Goal: Check status: Check status

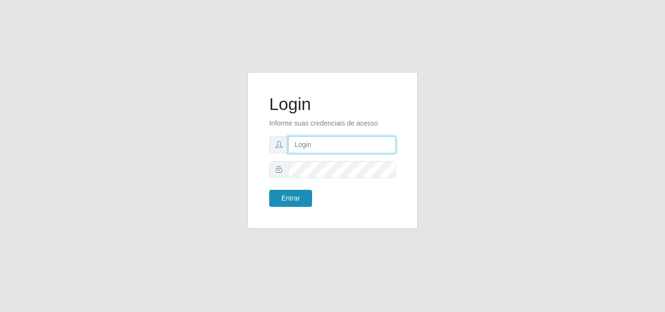
type input "[PERSON_NAME][EMAIL_ADDRESS][DOMAIN_NAME]"
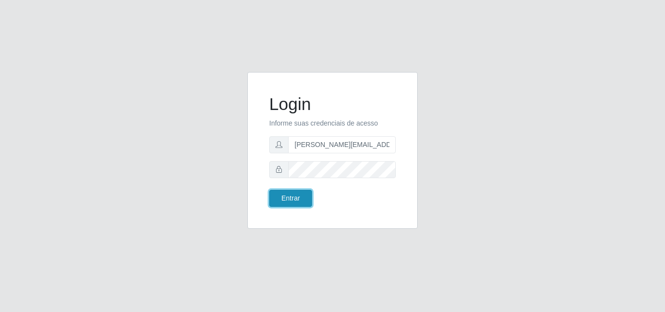
click at [298, 201] on button "Entrar" at bounding box center [290, 198] width 43 height 17
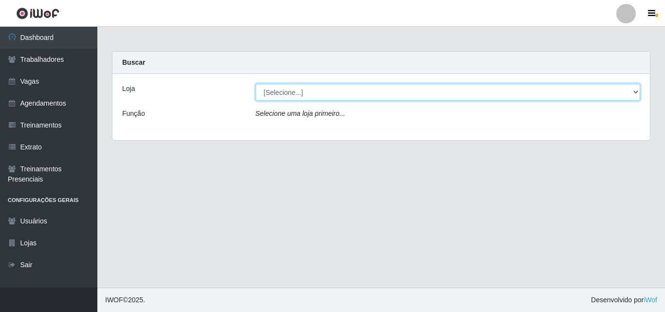
click at [636, 92] on select "[Selecione...] Sempre Tem - [GEOGRAPHIC_DATA]" at bounding box center [448, 92] width 385 height 17
select select "508"
click at [256, 84] on select "[Selecione...] Sempre Tem - [GEOGRAPHIC_DATA]" at bounding box center [448, 92] width 385 height 17
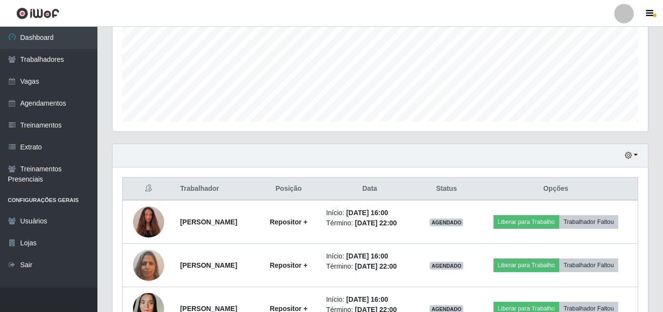
scroll to position [243, 0]
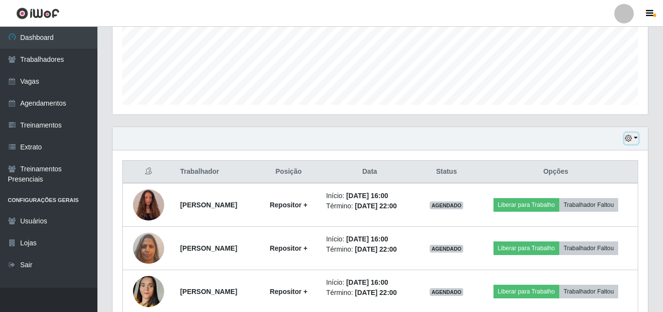
click at [633, 139] on button "button" at bounding box center [631, 138] width 14 height 11
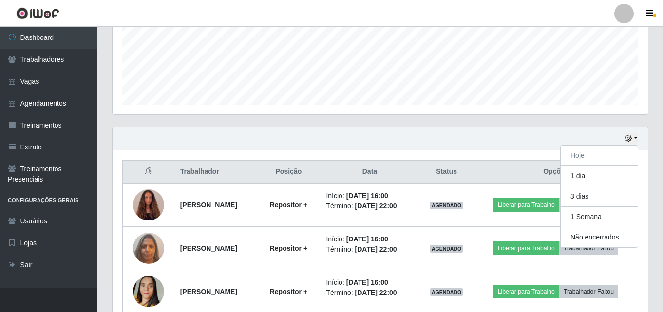
click at [657, 122] on div "Carregando... Buscar Recarregando em 16 segundos... Loja [Selecione...] Sempre …" at bounding box center [379, 158] width 565 height 701
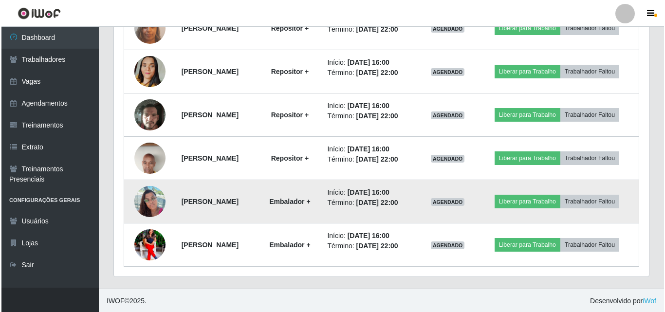
scroll to position [464, 0]
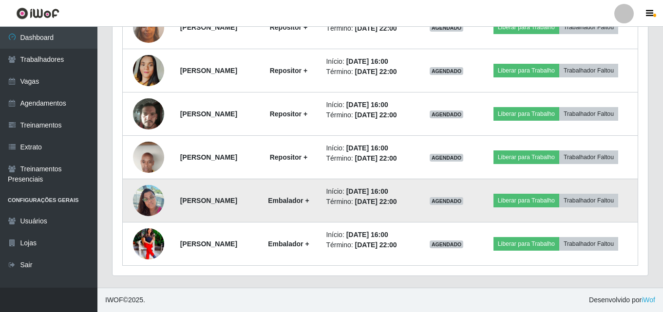
click at [145, 199] on img at bounding box center [148, 200] width 31 height 41
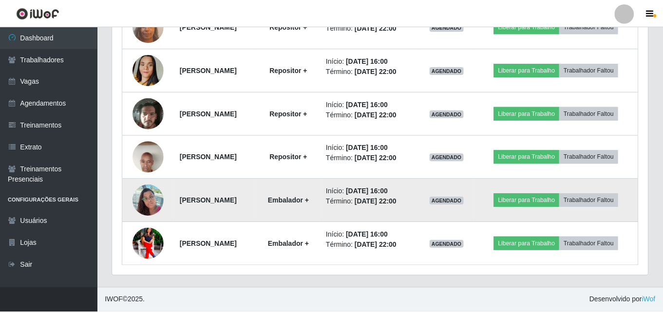
scroll to position [202, 530]
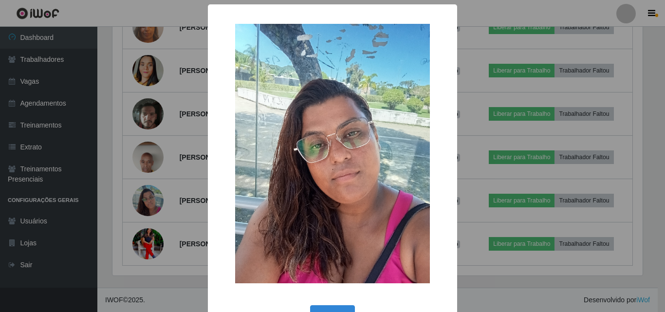
click at [141, 201] on div "× OK Cancel" at bounding box center [332, 156] width 665 height 312
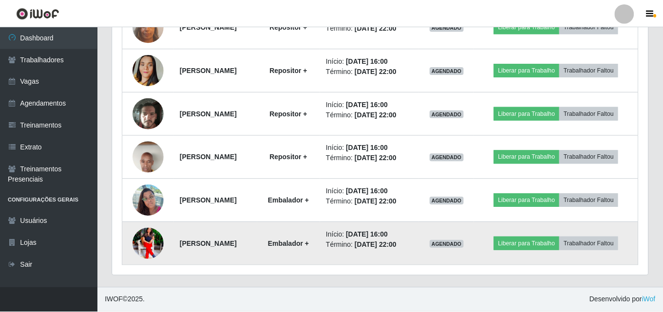
scroll to position [202, 535]
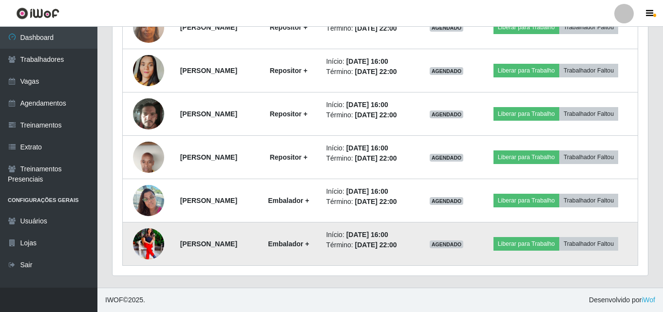
click at [147, 244] on img at bounding box center [148, 243] width 31 height 39
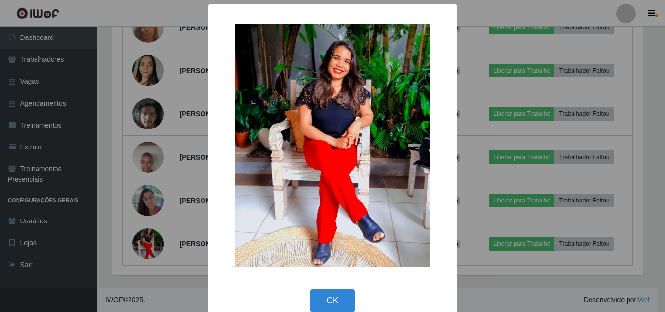
click at [147, 246] on div "× OK Cancel" at bounding box center [332, 156] width 665 height 312
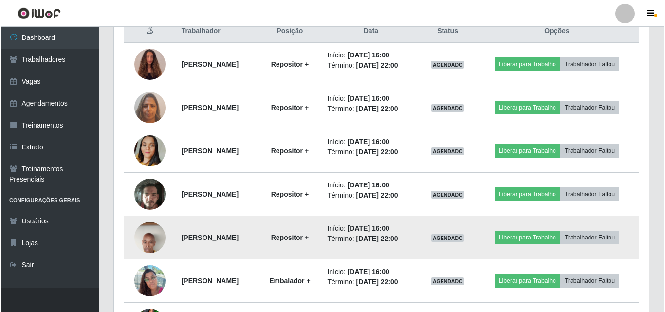
scroll to position [367, 0]
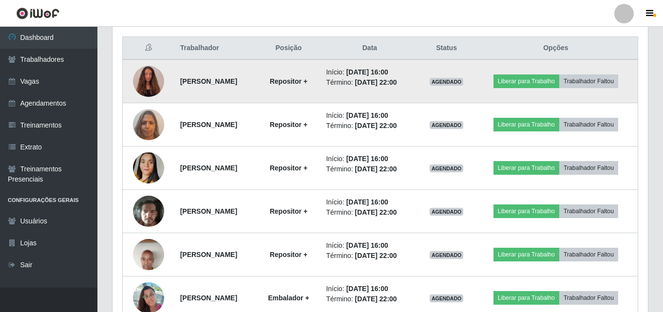
click at [143, 77] on img at bounding box center [148, 81] width 31 height 42
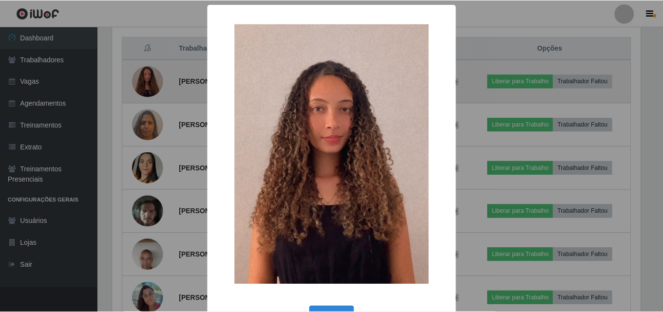
scroll to position [202, 530]
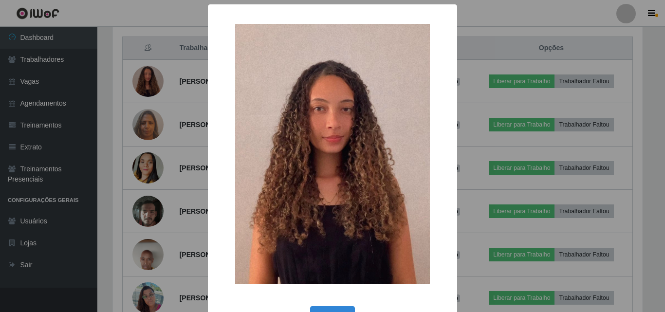
click at [142, 77] on div "× OK Cancel" at bounding box center [332, 156] width 665 height 312
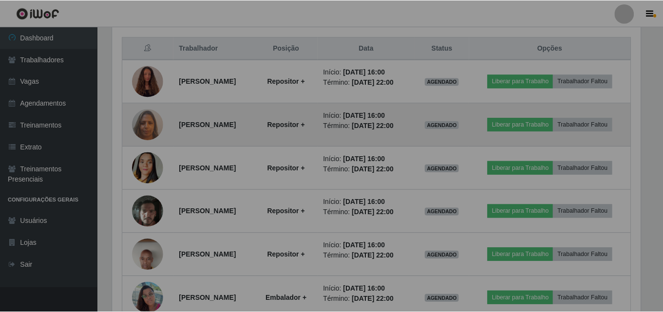
scroll to position [202, 535]
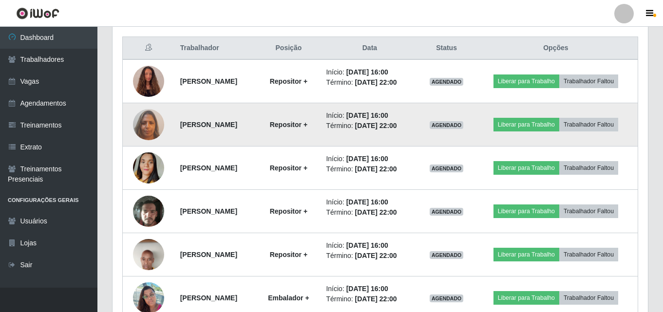
click at [141, 121] on img at bounding box center [148, 124] width 31 height 41
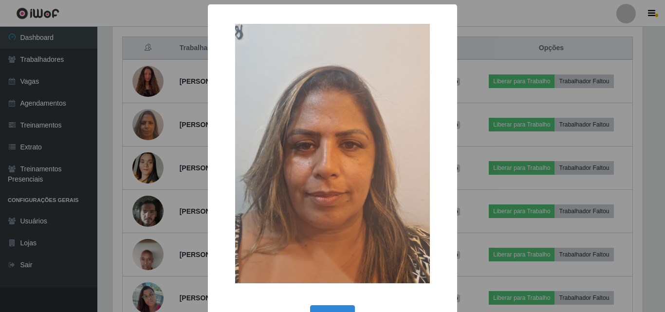
click at [142, 128] on div "× OK Cancel" at bounding box center [332, 156] width 665 height 312
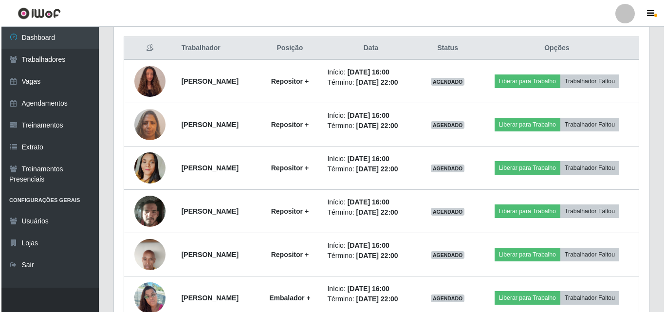
scroll to position [202, 535]
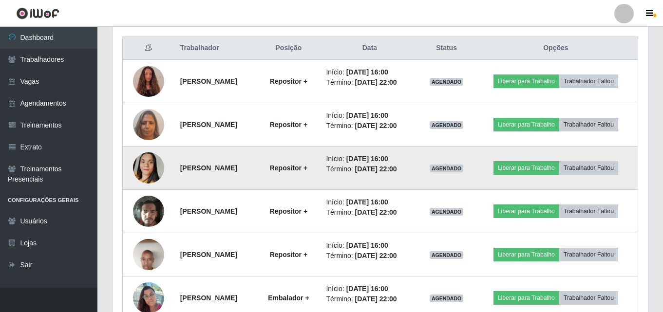
click at [147, 168] on img at bounding box center [148, 167] width 31 height 55
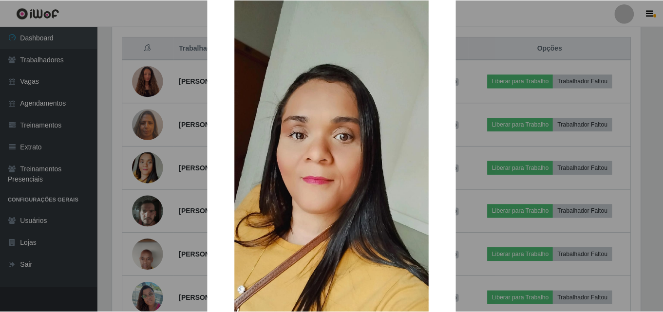
scroll to position [49, 0]
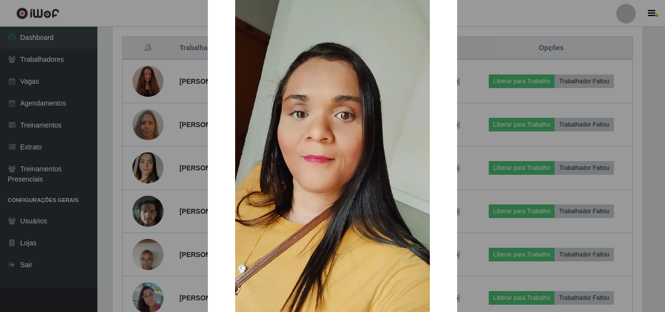
click at [140, 169] on div "× OK Cancel" at bounding box center [332, 156] width 665 height 312
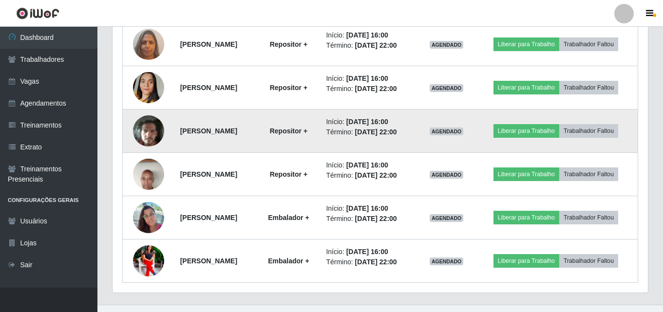
scroll to position [464, 0]
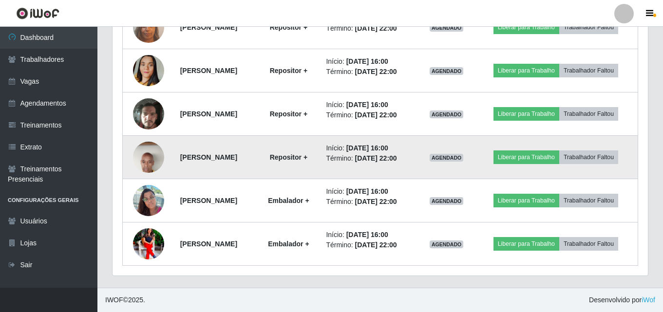
click at [138, 157] on img at bounding box center [148, 157] width 31 height 69
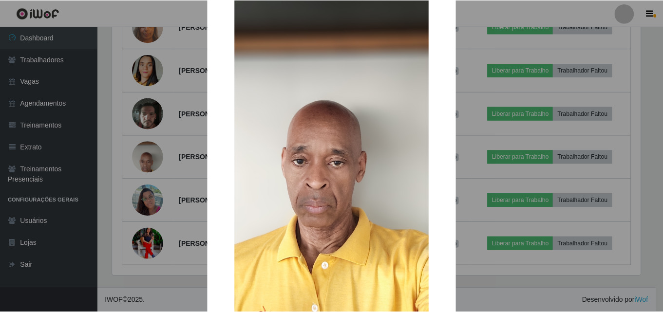
scroll to position [146, 0]
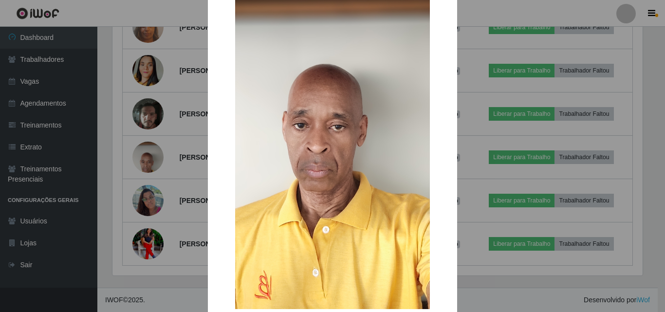
click at [143, 157] on div "× OK Cancel" at bounding box center [332, 156] width 665 height 312
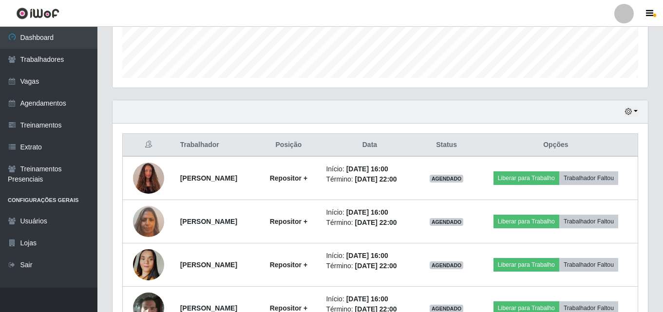
scroll to position [270, 0]
click at [634, 114] on button "button" at bounding box center [631, 112] width 14 height 11
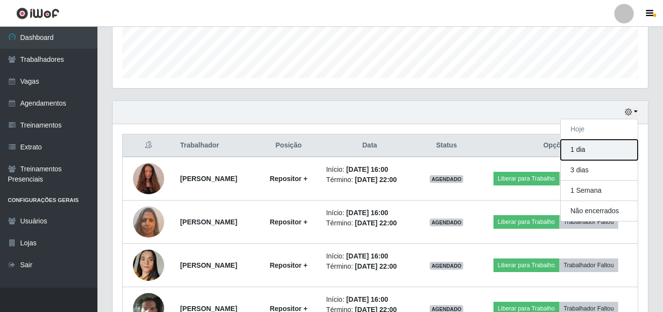
click at [578, 152] on button "1 dia" at bounding box center [598, 150] width 77 height 20
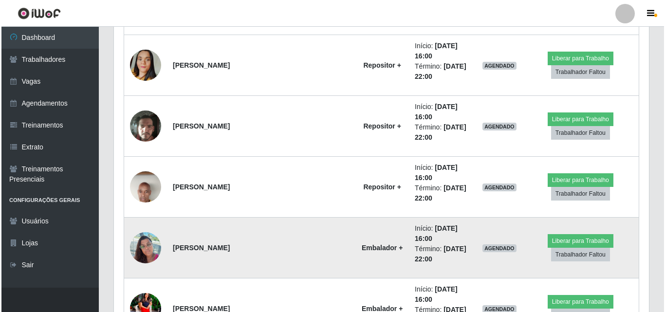
scroll to position [513, 0]
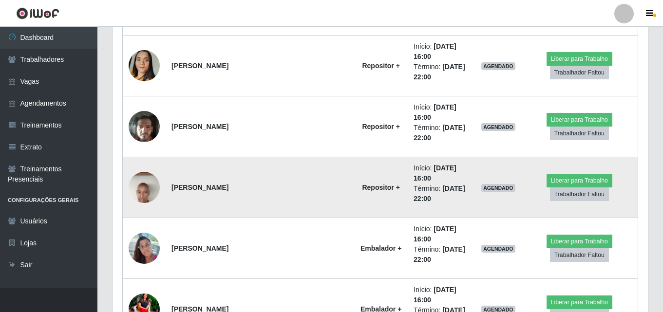
click at [145, 153] on img at bounding box center [144, 187] width 31 height 69
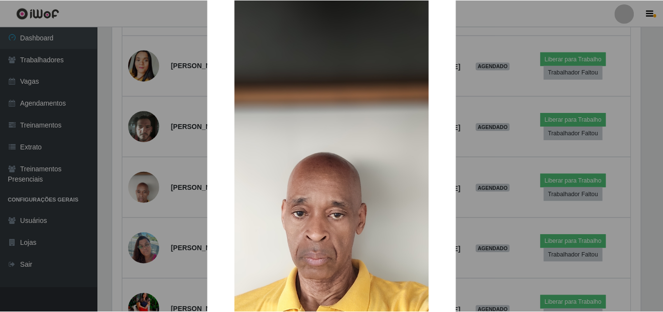
scroll to position [146, 0]
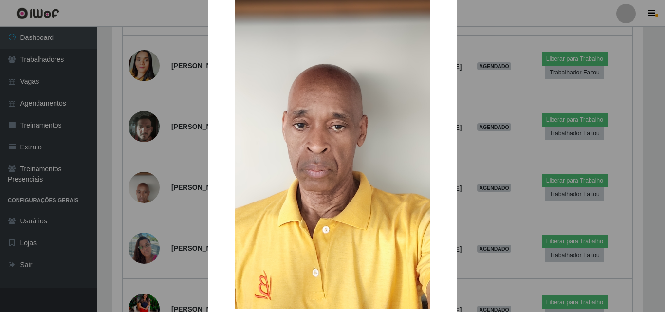
click at [145, 112] on div "× OK Cancel" at bounding box center [332, 156] width 665 height 312
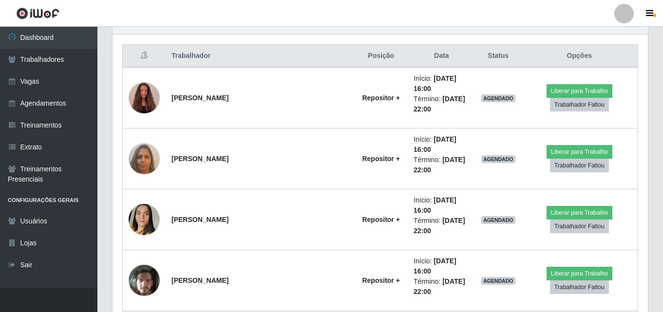
scroll to position [411, 0]
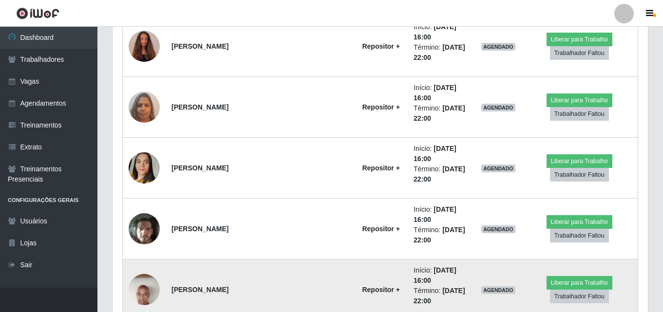
click at [146, 255] on img at bounding box center [144, 289] width 31 height 69
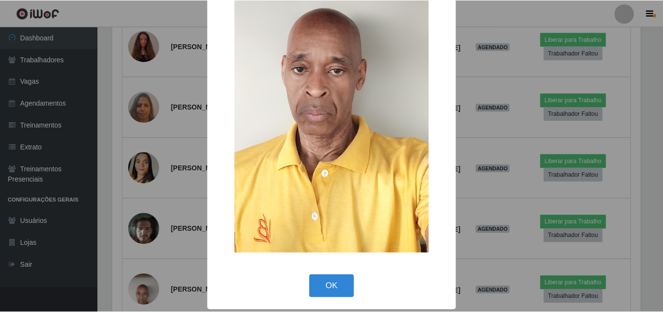
scroll to position [204, 0]
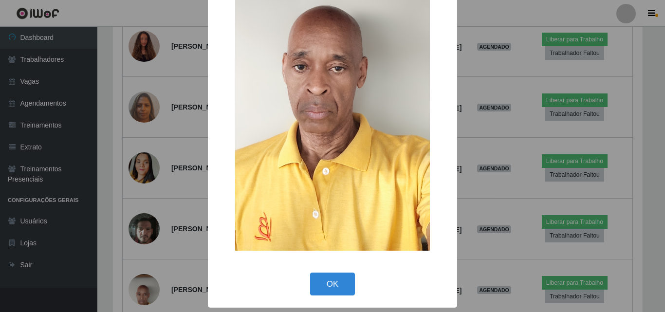
click at [105, 109] on div "× OK Cancel" at bounding box center [332, 156] width 665 height 312
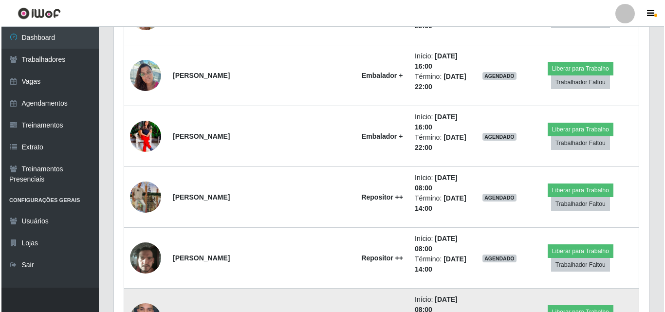
scroll to position [703, 0]
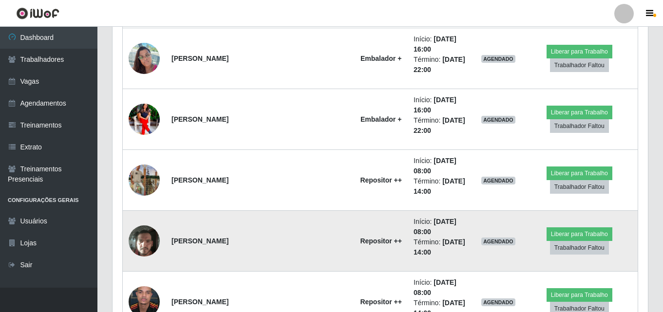
click at [144, 220] on img at bounding box center [144, 241] width 31 height 42
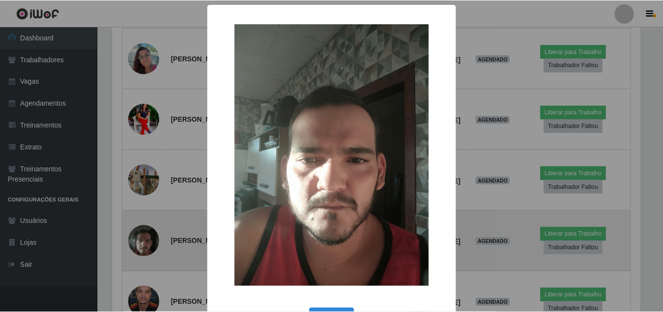
scroll to position [202, 530]
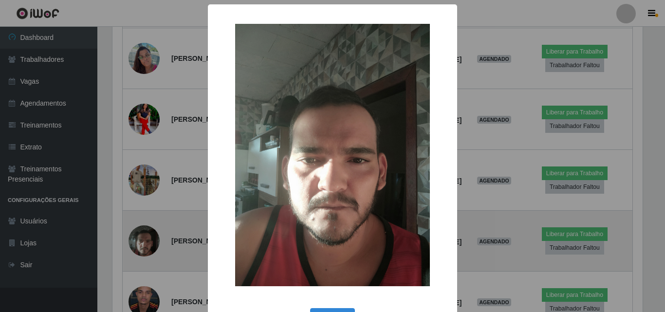
click at [144, 96] on div "× OK Cancel" at bounding box center [332, 156] width 665 height 312
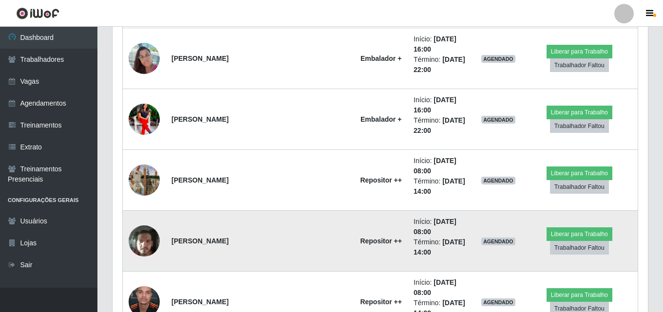
scroll to position [654, 0]
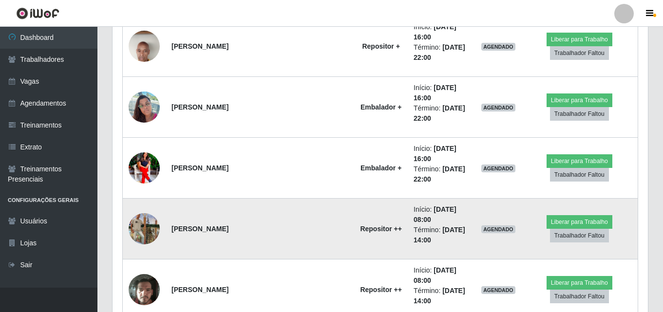
click at [149, 201] on img at bounding box center [144, 228] width 31 height 55
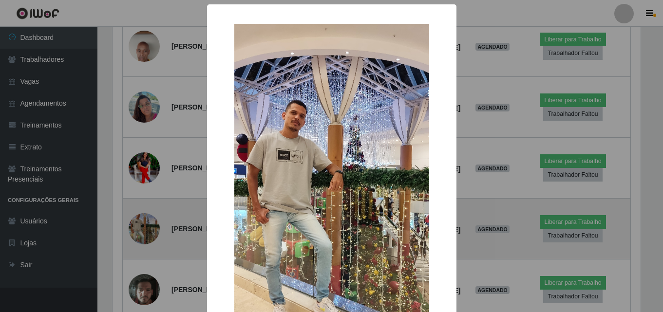
scroll to position [202, 530]
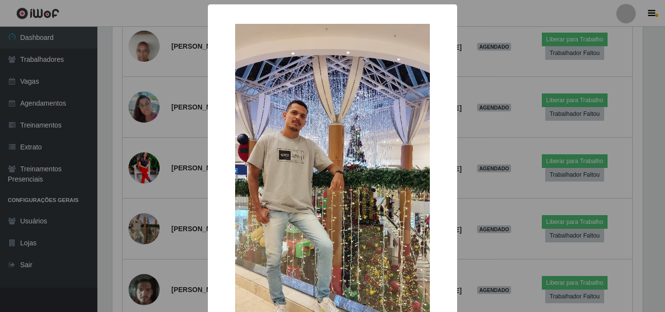
click at [297, 131] on img at bounding box center [332, 197] width 195 height 346
click at [143, 96] on div "× OK Cancel" at bounding box center [332, 156] width 665 height 312
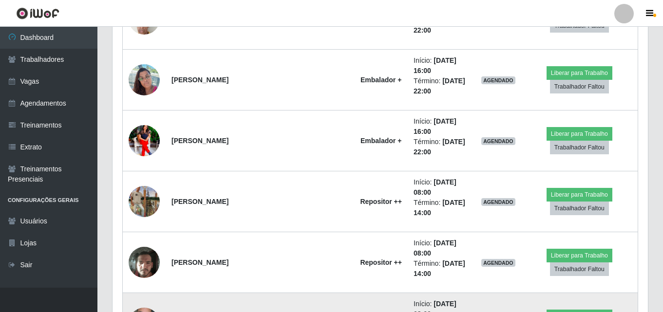
scroll to position [703, 0]
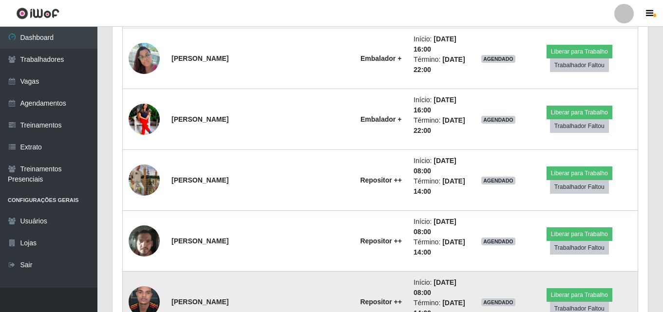
click at [148, 267] on img at bounding box center [144, 301] width 31 height 69
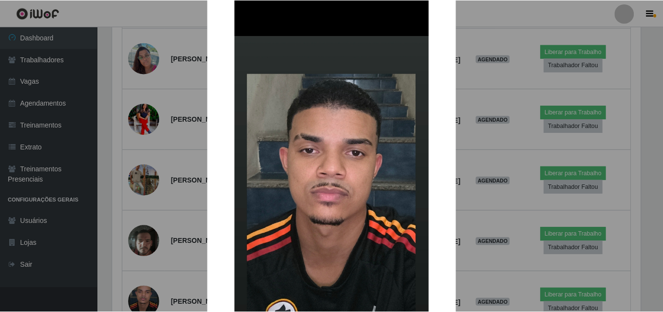
scroll to position [49, 0]
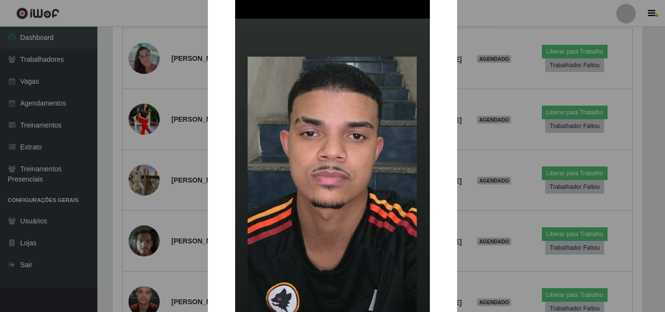
click at [143, 139] on div "× OK Cancel" at bounding box center [332, 156] width 665 height 312
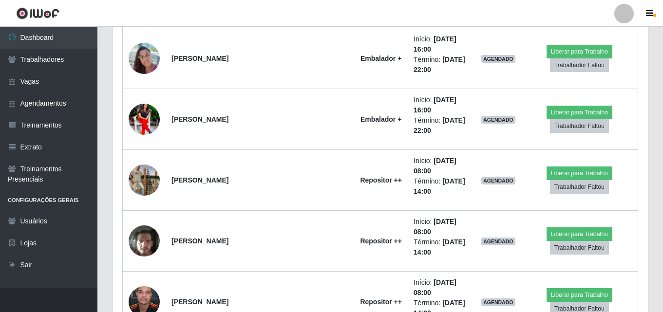
scroll to position [202, 535]
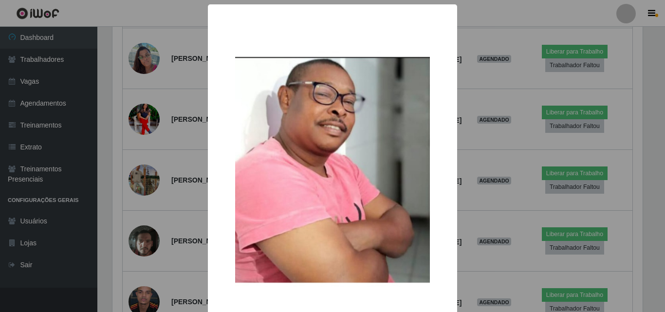
click at [339, 143] on img at bounding box center [332, 170] width 195 height 292
click at [138, 181] on div "× OK Cancel" at bounding box center [332, 156] width 665 height 312
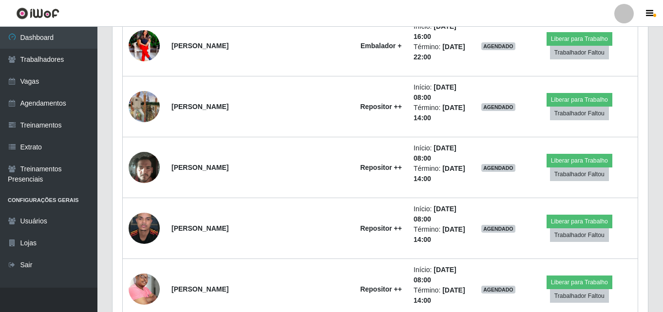
scroll to position [800, 0]
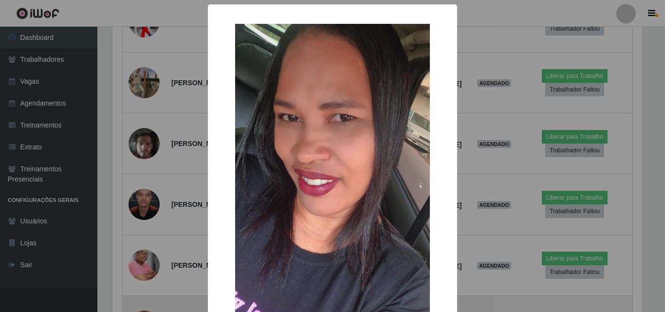
click at [144, 123] on div "× OK Cancel" at bounding box center [332, 156] width 665 height 312
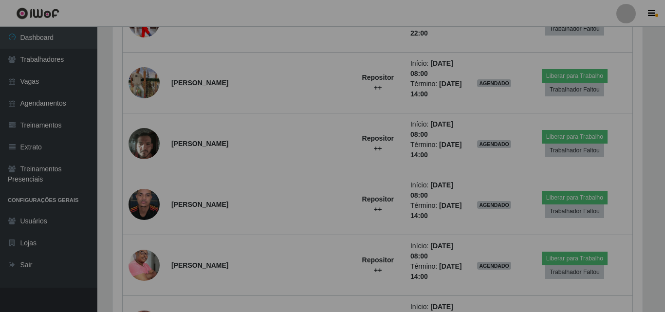
scroll to position [202, 535]
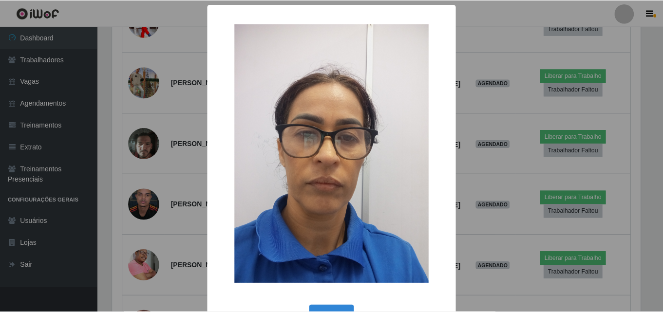
scroll to position [202, 530]
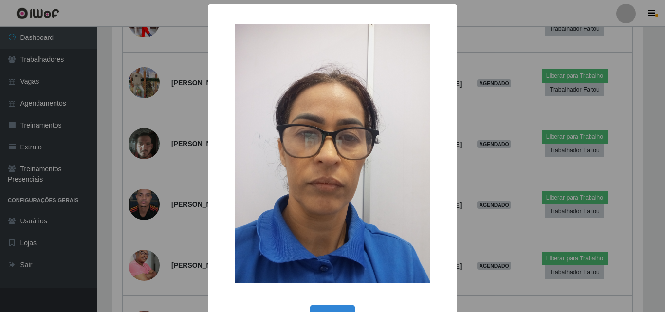
click at [142, 172] on div "× OK Cancel" at bounding box center [332, 156] width 665 height 312
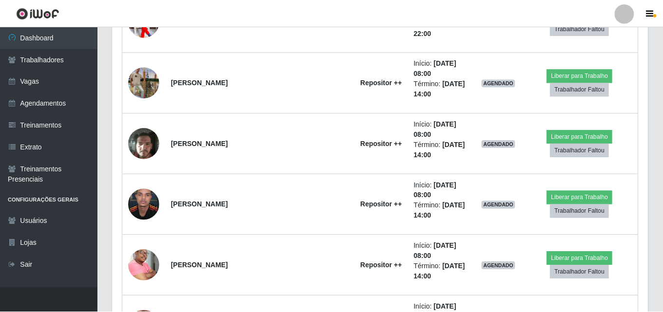
scroll to position [202, 535]
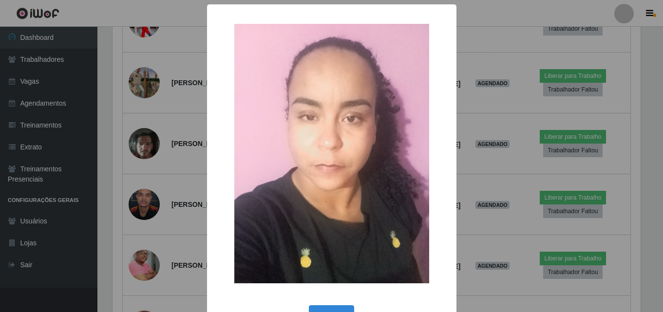
scroll to position [202, 530]
click at [142, 209] on div "× OK Cancel" at bounding box center [332, 156] width 665 height 312
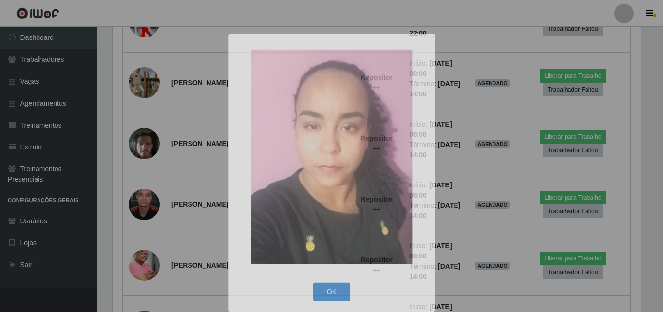
scroll to position [0, 0]
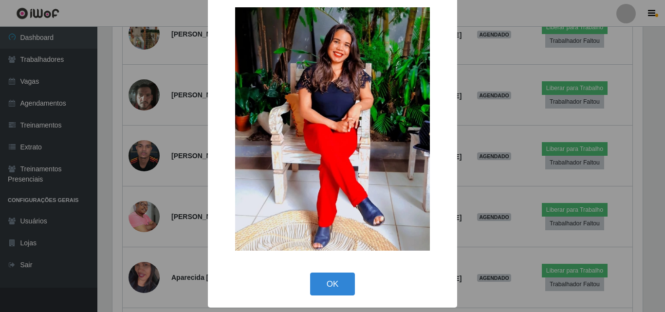
click at [142, 205] on div "× OK Cancel" at bounding box center [332, 156] width 665 height 312
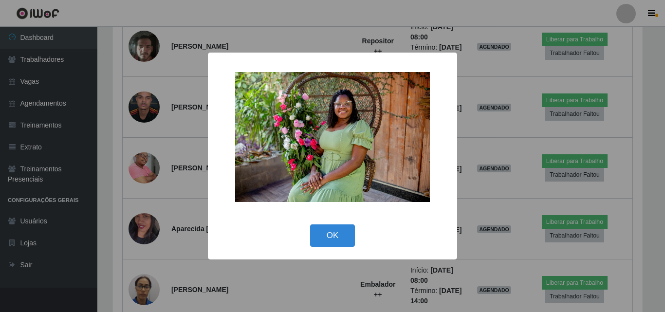
click at [346, 125] on img at bounding box center [332, 137] width 195 height 130
click at [350, 113] on img at bounding box center [332, 137] width 195 height 130
click at [348, 119] on img at bounding box center [332, 137] width 195 height 130
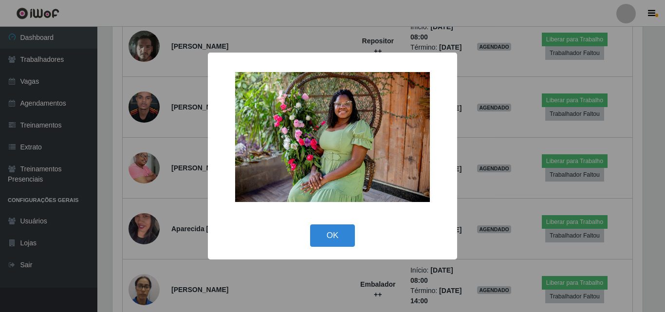
click at [145, 159] on div "× OK Cancel" at bounding box center [332, 156] width 665 height 312
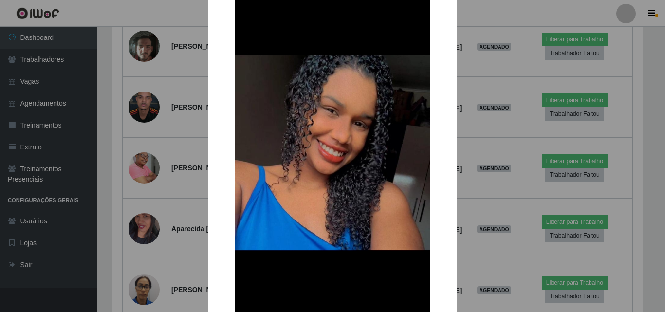
scroll to position [38, 0]
click at [138, 252] on div "× OK Cancel" at bounding box center [332, 156] width 665 height 312
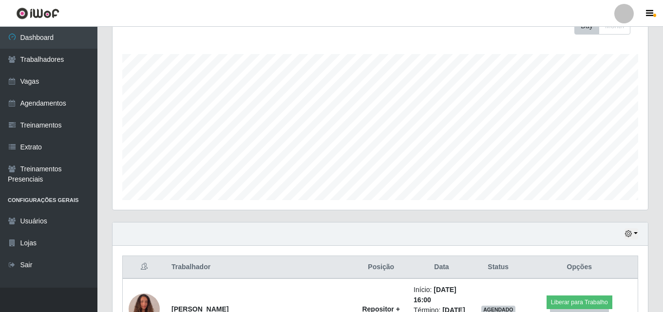
scroll to position [0, 0]
